Goal: Task Accomplishment & Management: Use online tool/utility

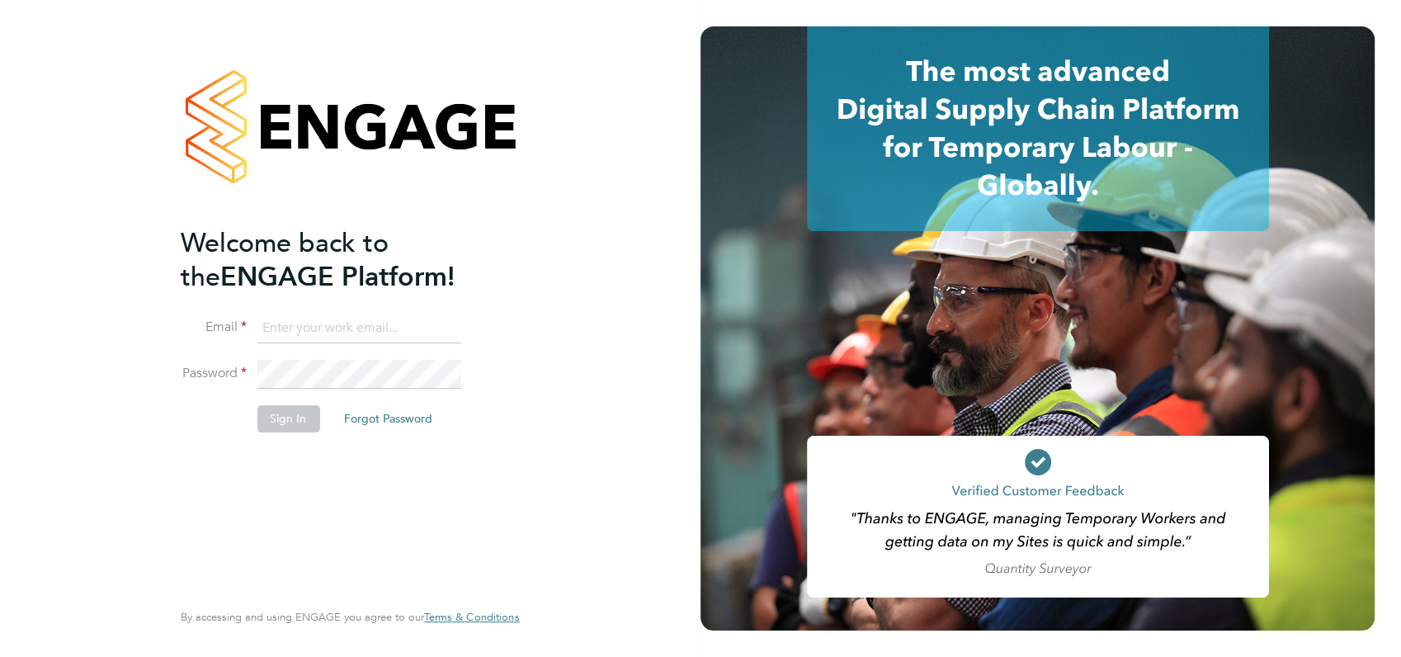
type input "[PERSON_NAME][EMAIL_ADDRESS][DOMAIN_NAME]"
click at [487, 460] on div "Welcome back to the ENGAGE Platform! Email [PERSON_NAME][EMAIL_ADDRESS][DOMAIN_…" at bounding box center [342, 411] width 322 height 370
click at [290, 422] on button "Sign In" at bounding box center [288, 418] width 63 height 26
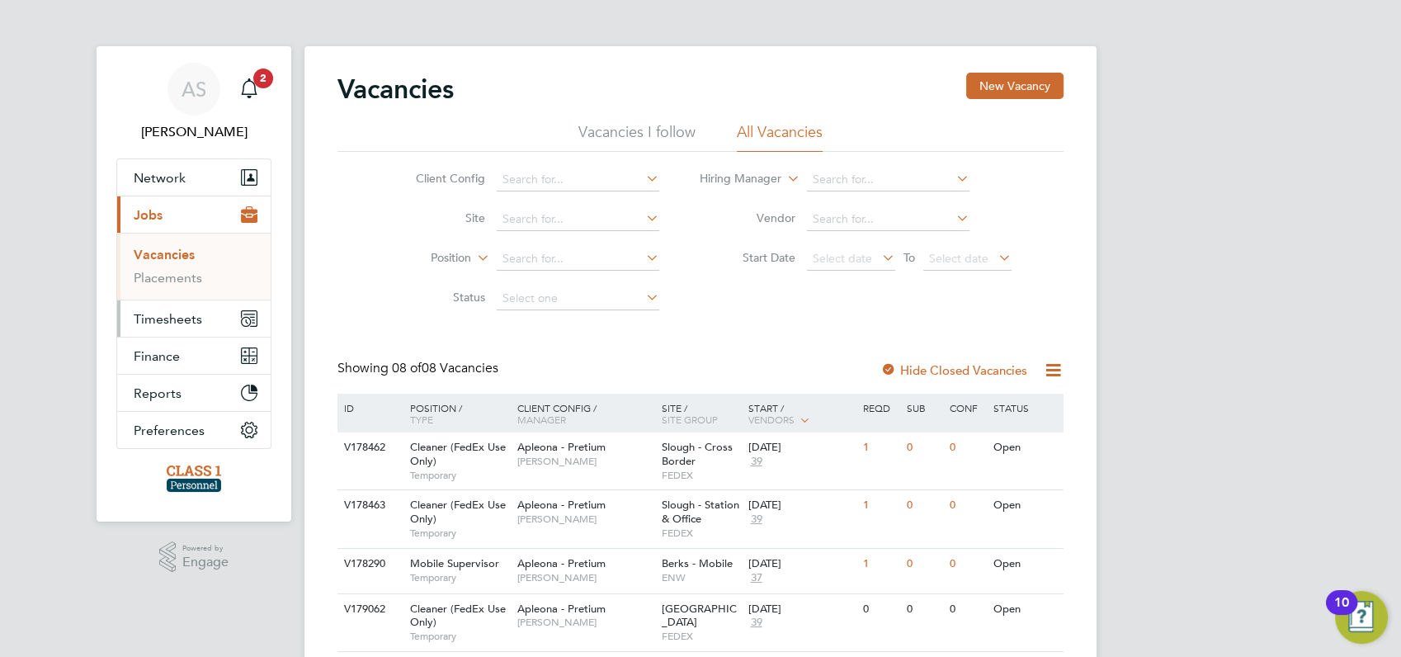
click at [158, 318] on span "Timesheets" at bounding box center [168, 319] width 68 height 16
click at [169, 295] on link "Timesheets" at bounding box center [168, 292] width 68 height 16
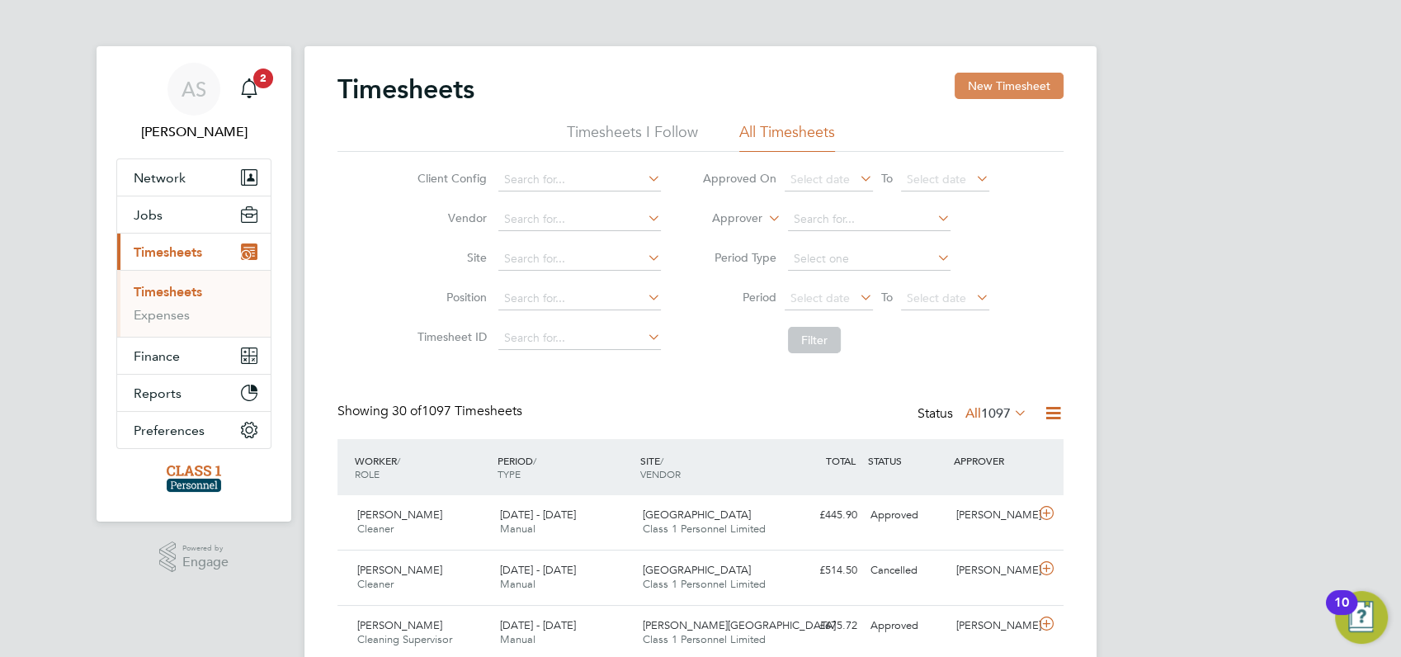
click at [993, 83] on button "New Timesheet" at bounding box center [1009, 86] width 109 height 26
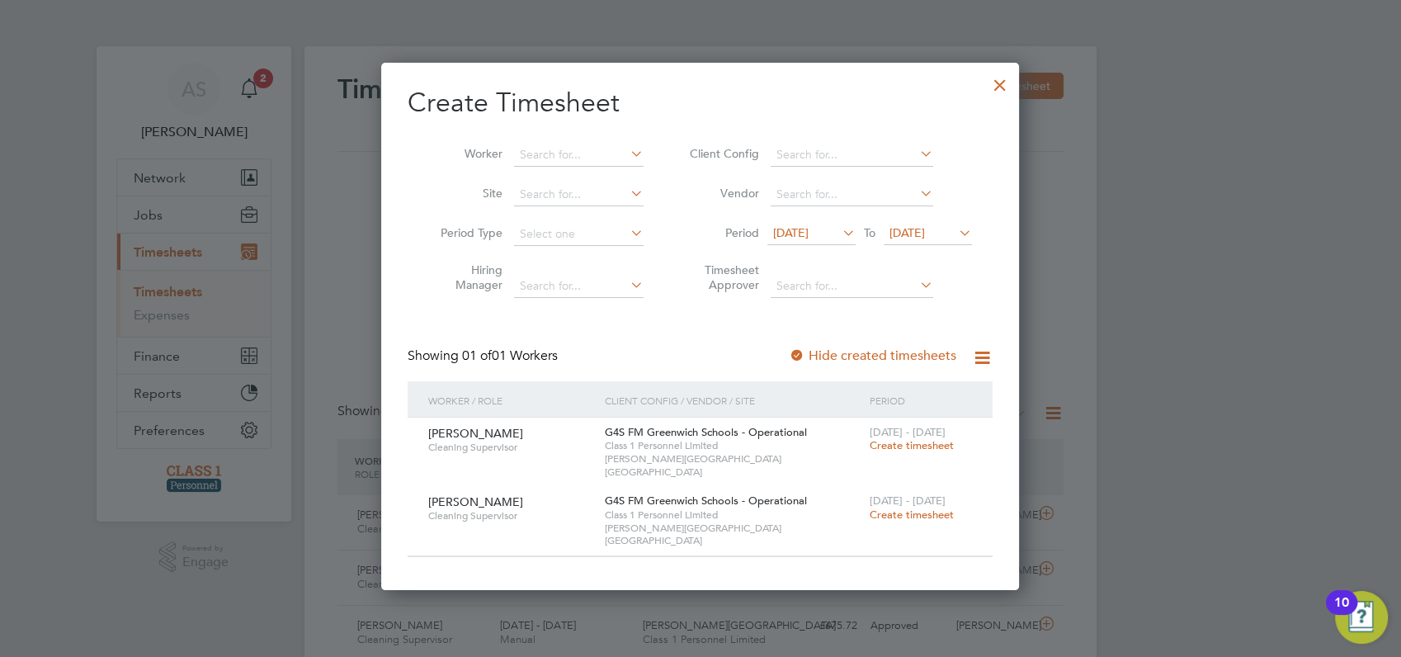
click at [809, 234] on span "[DATE]" at bounding box center [790, 232] width 35 height 15
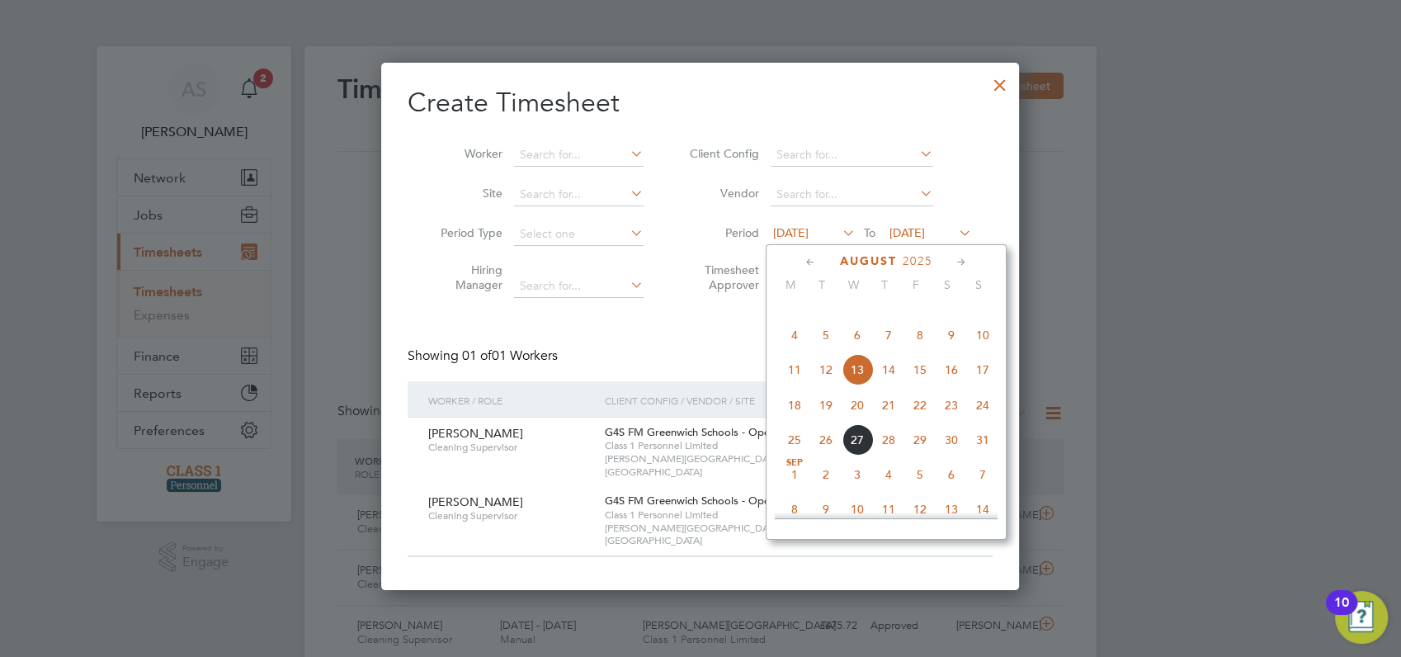
click at [792, 351] on span "4" at bounding box center [794, 334] width 31 height 31
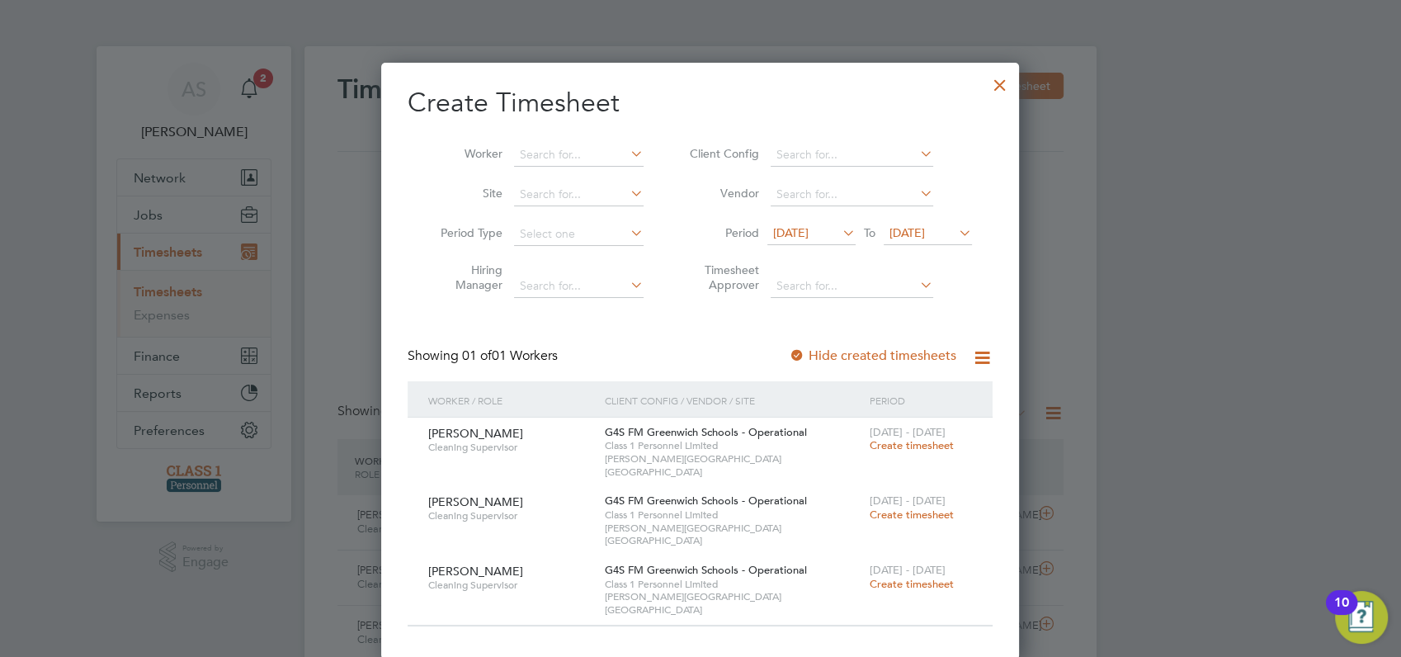
click at [1004, 84] on div at bounding box center [1000, 81] width 30 height 30
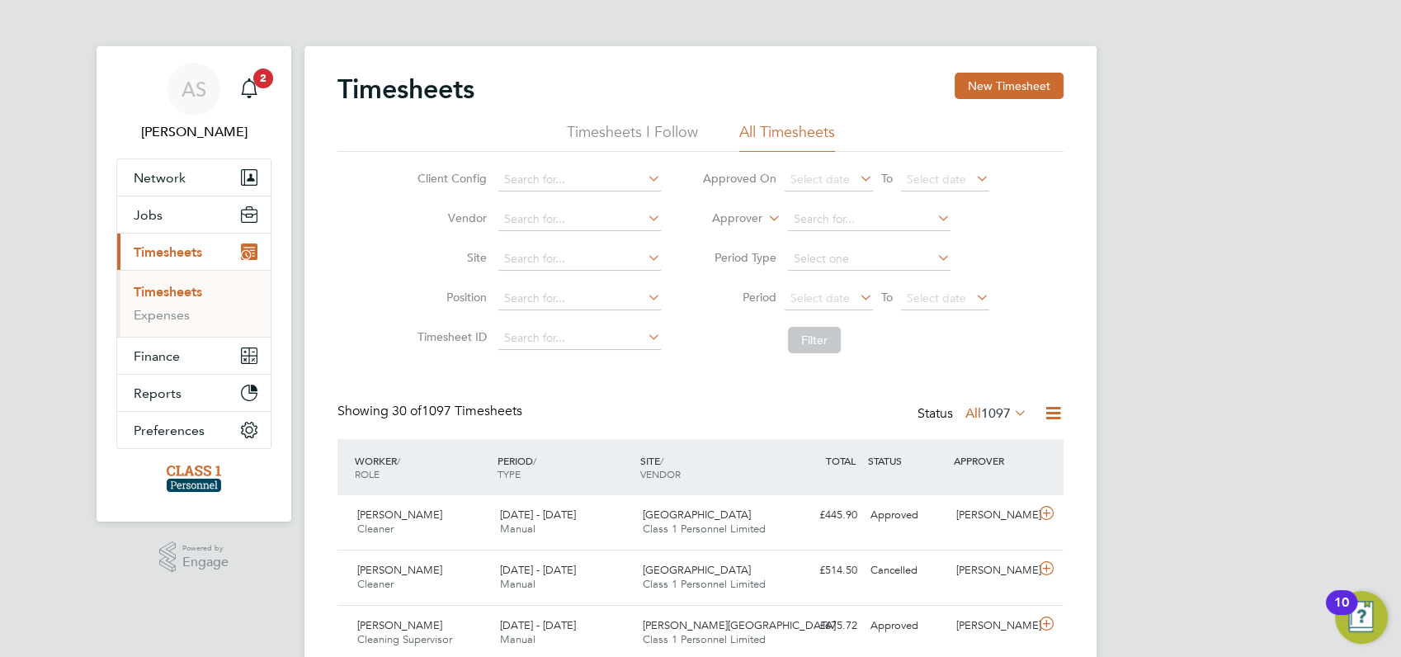
click at [1011, 412] on icon at bounding box center [1011, 412] width 0 height 23
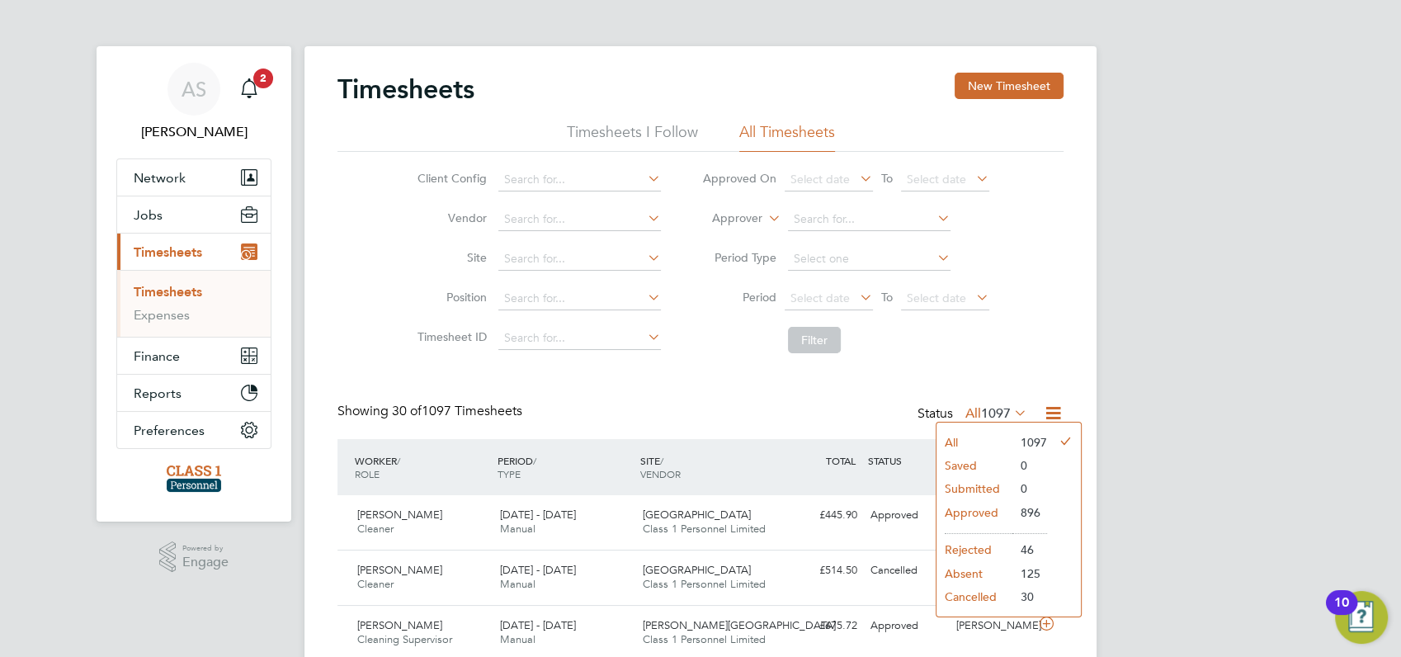
click at [968, 443] on li "All" at bounding box center [975, 442] width 76 height 23
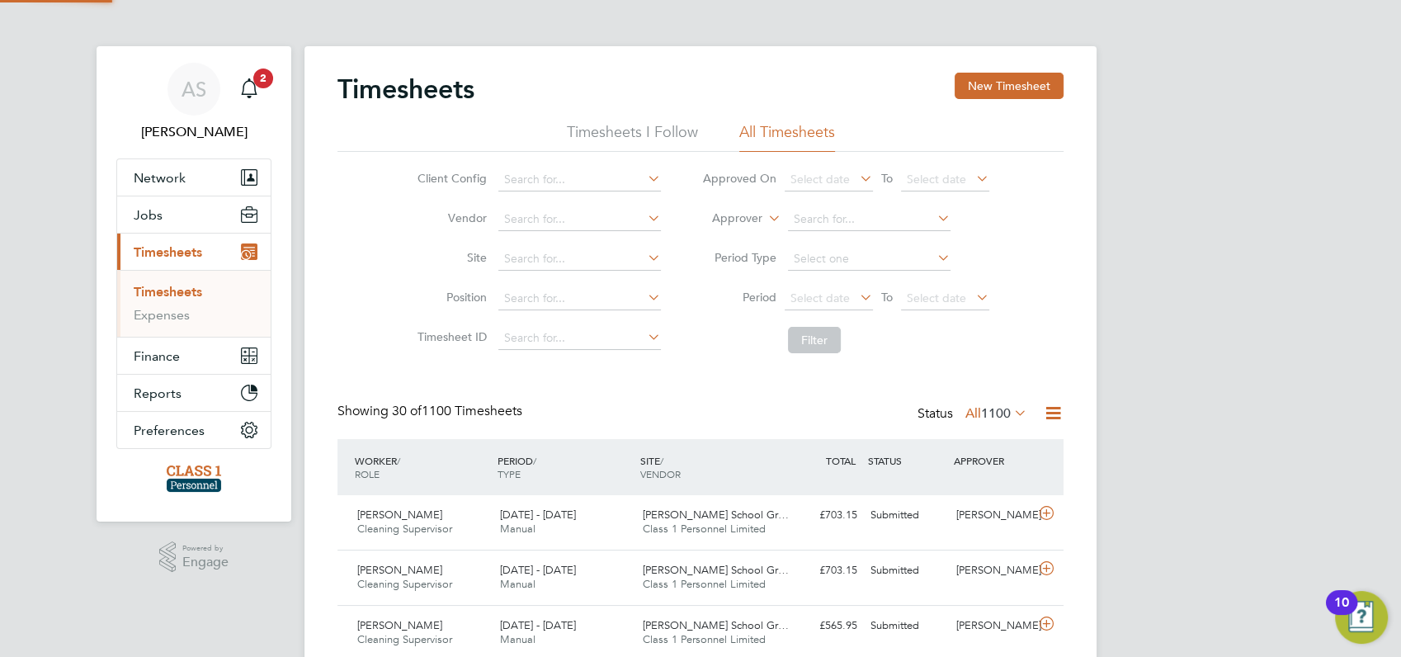
scroll to position [41, 143]
